Goal: Information Seeking & Learning: Learn about a topic

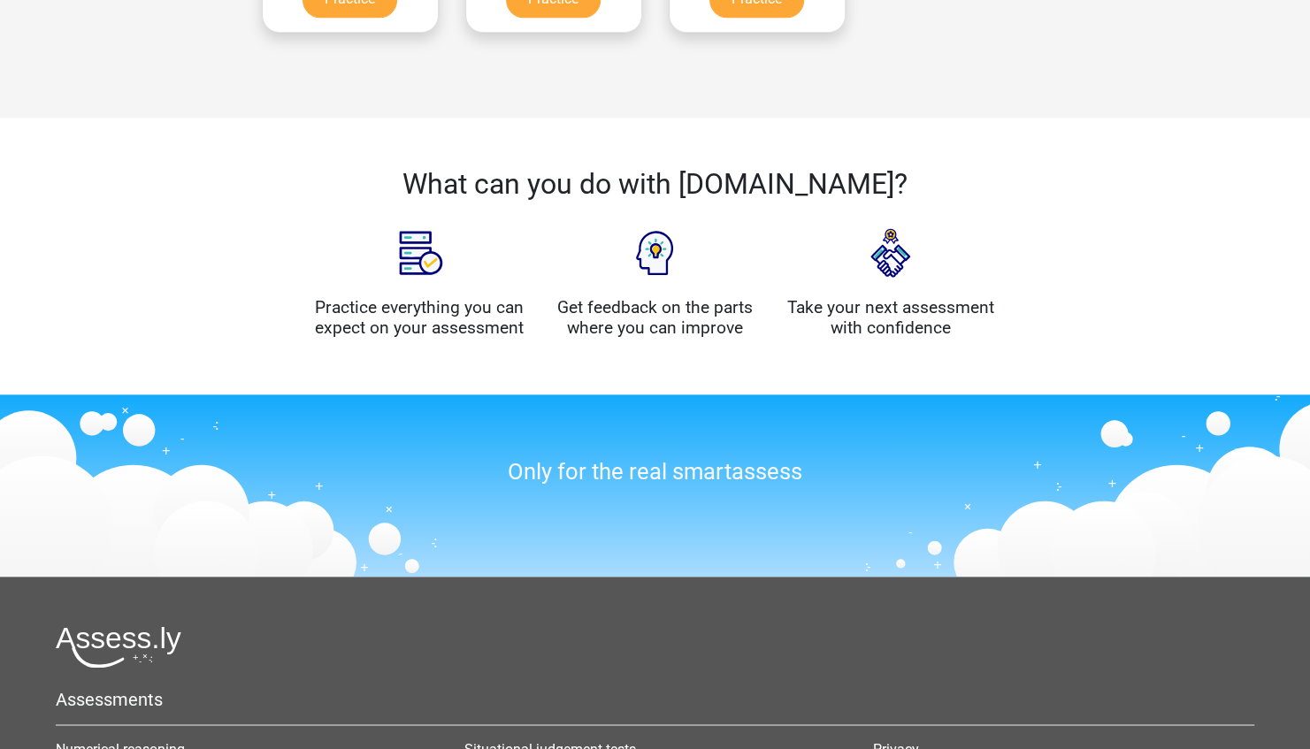
scroll to position [1497, 0]
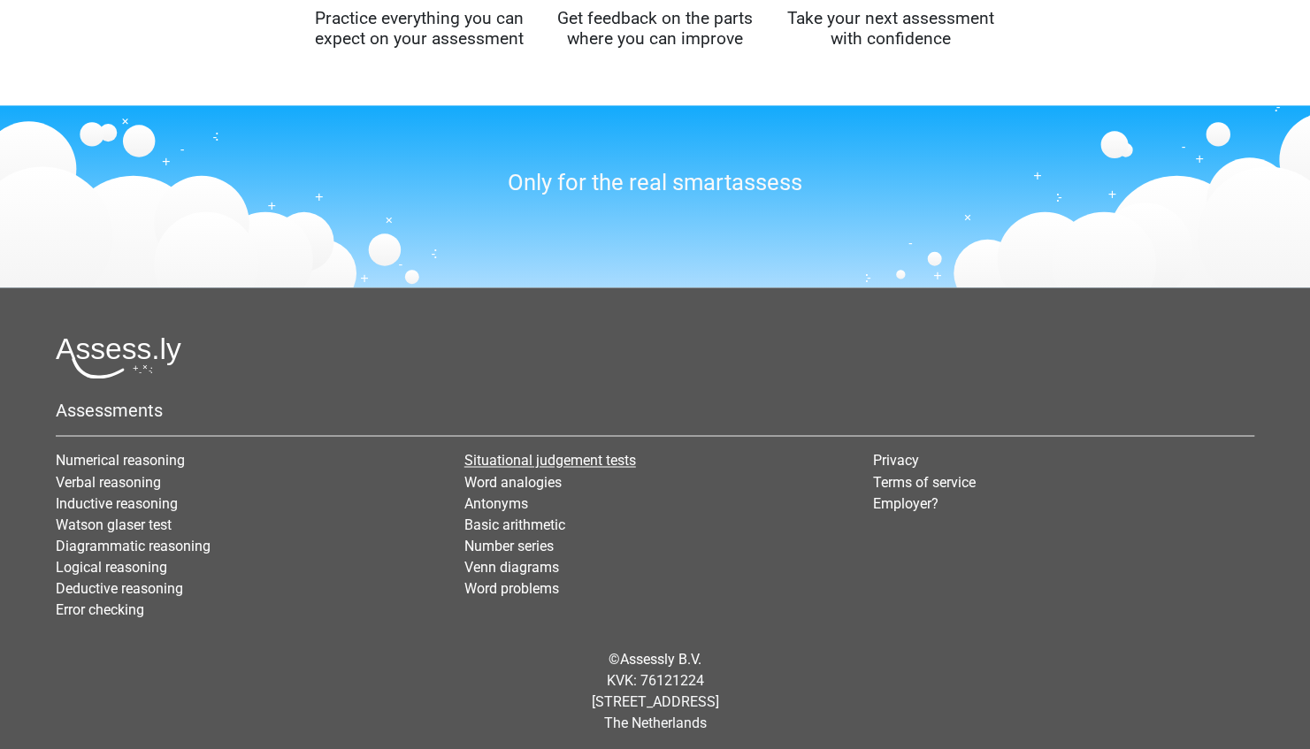
click at [575, 454] on link "Situational judgement tests" at bounding box center [550, 460] width 172 height 17
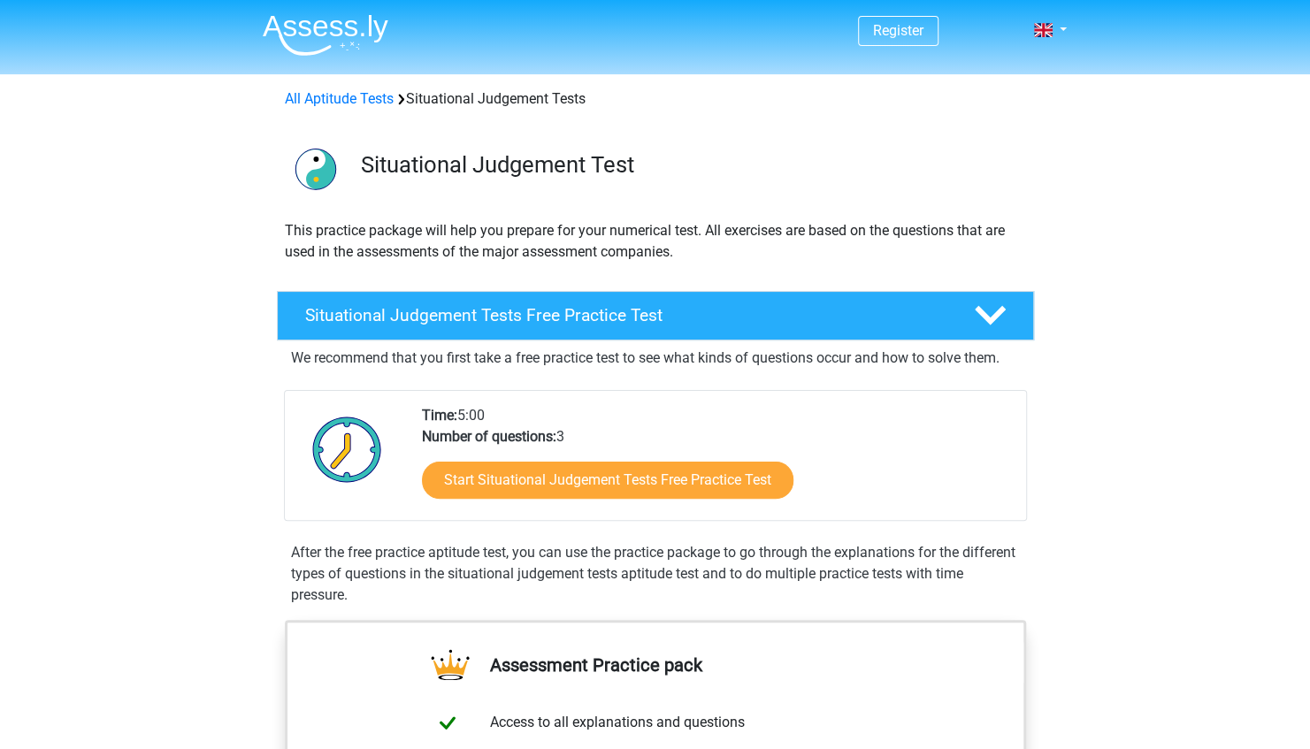
click at [331, 33] on img at bounding box center [326, 35] width 126 height 42
